Goal: Task Accomplishment & Management: Manage account settings

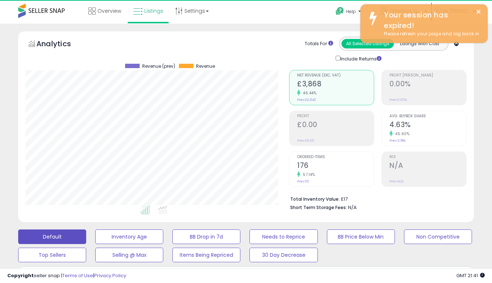
select select "**"
click at [163, 12] on span "Listings" at bounding box center [153, 10] width 19 height 7
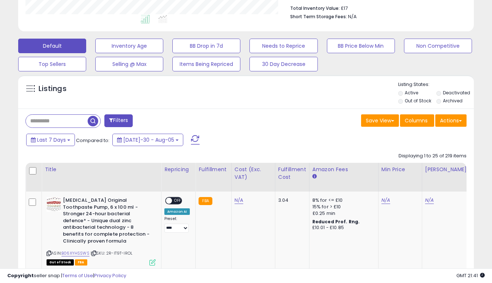
scroll to position [193, 0]
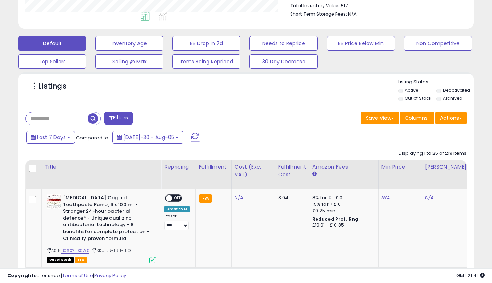
click at [403, 101] on li "Out of Stock" at bounding box center [416, 99] width 37 height 8
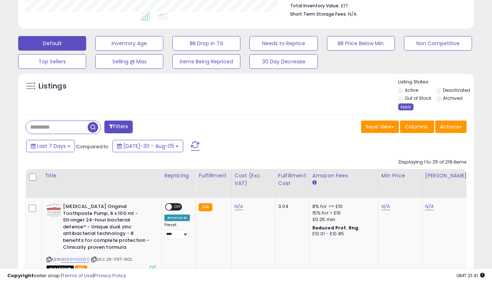
click at [402, 104] on div "Apply" at bounding box center [405, 106] width 15 height 7
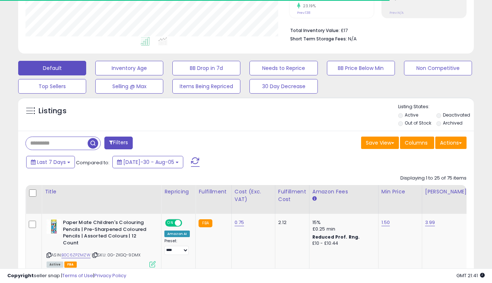
scroll to position [149, 264]
click at [484, 58] on div "Default Inventory Age BB Drop in 7d Needs to Reprice BB Price Below Min Non Com…" at bounding box center [246, 75] width 485 height 36
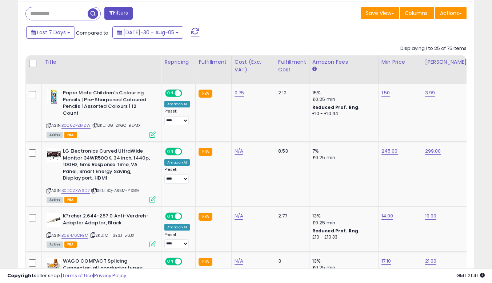
scroll to position [299, 0]
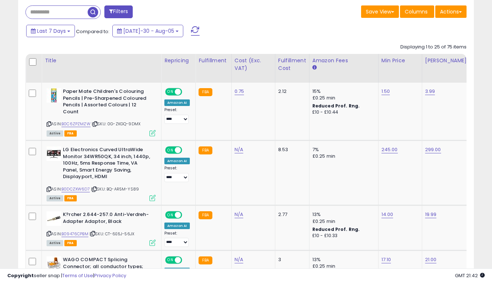
click at [422, 183] on td "299.00" at bounding box center [446, 172] width 49 height 65
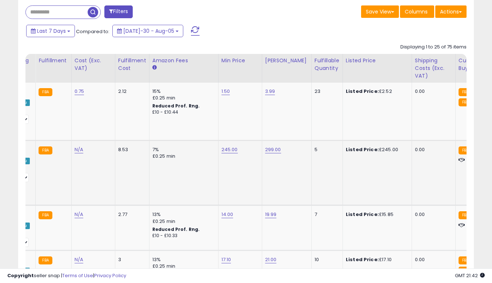
scroll to position [0, 0]
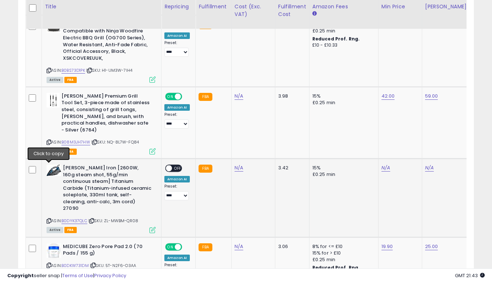
click at [51, 219] on icon at bounding box center [49, 221] width 5 height 4
click at [385, 164] on link "N/A" at bounding box center [385, 167] width 9 height 7
type input "*****"
click button "submit" at bounding box center [404, 95] width 12 height 11
click at [429, 164] on link "N/A" at bounding box center [429, 167] width 9 height 7
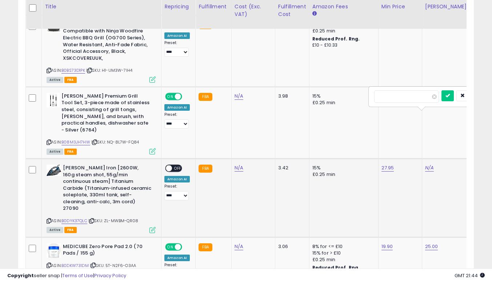
scroll to position [0, 32]
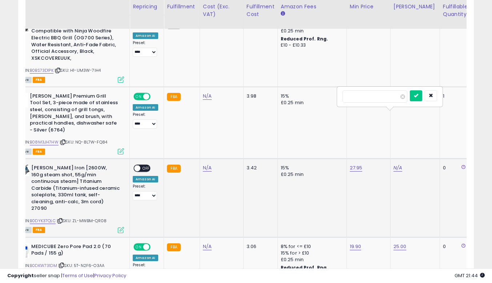
type input "**"
click button "submit" at bounding box center [416, 95] width 12 height 11
click at [148, 165] on span "OFF" at bounding box center [146, 168] width 12 height 6
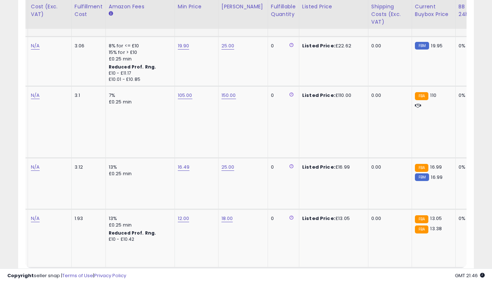
scroll to position [0, 217]
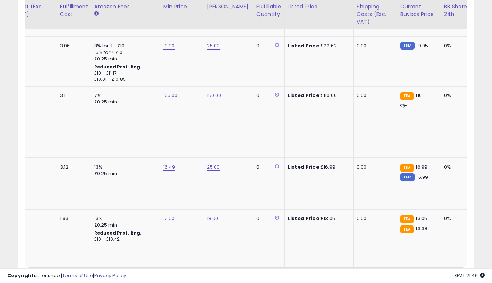
click at [443, 275] on link "2" at bounding box center [448, 281] width 11 height 12
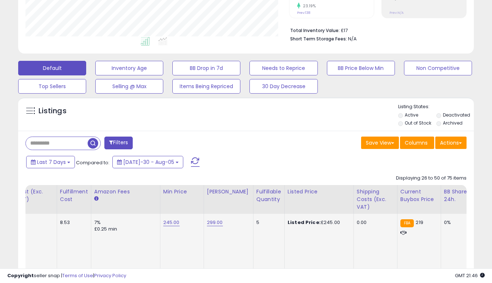
click at [291, 240] on td "Listed Price: £245.00" at bounding box center [318, 245] width 69 height 64
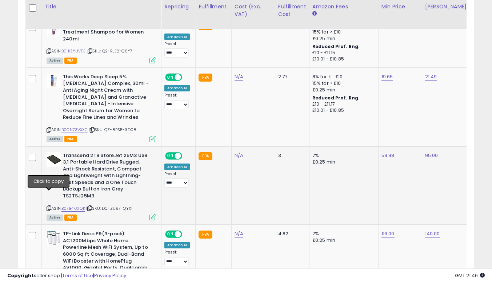
click at [48, 206] on icon at bounding box center [49, 208] width 5 height 4
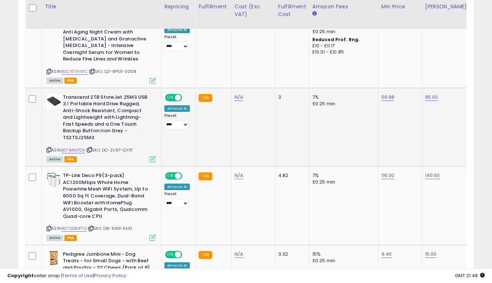
scroll to position [0, 15]
click at [48, 226] on icon at bounding box center [49, 228] width 5 height 4
click at [289, 204] on td "4.82" at bounding box center [292, 205] width 34 height 79
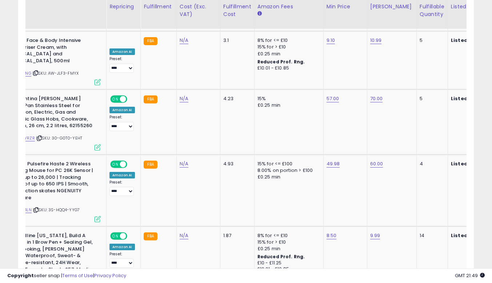
scroll to position [0, 0]
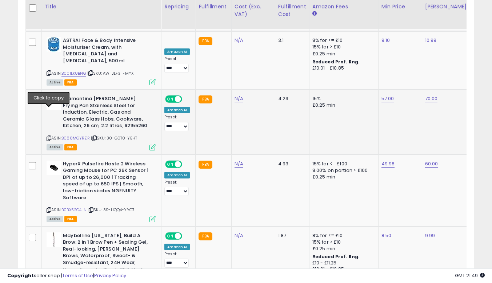
click at [48, 136] on icon at bounding box center [49, 138] width 5 height 4
